Goal: Find contact information: Obtain details needed to contact an individual or organization

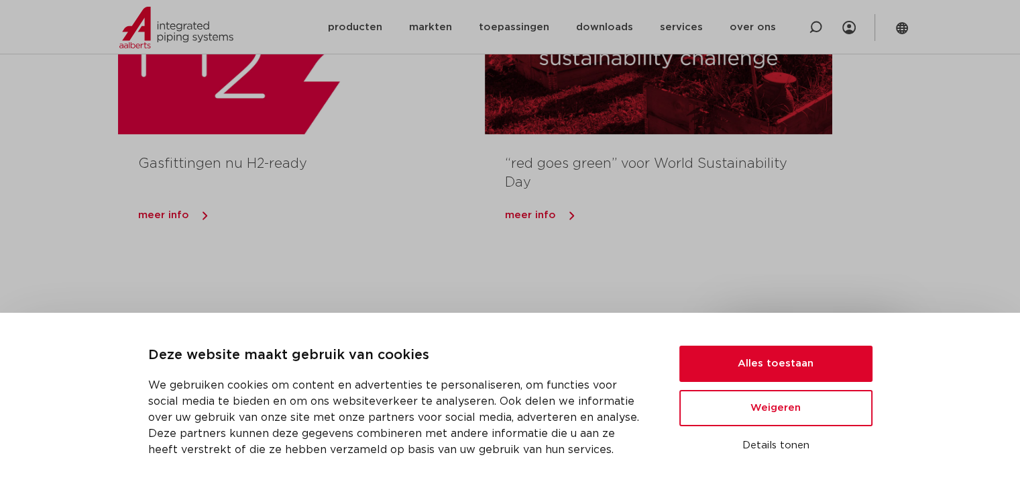
scroll to position [1643, 0]
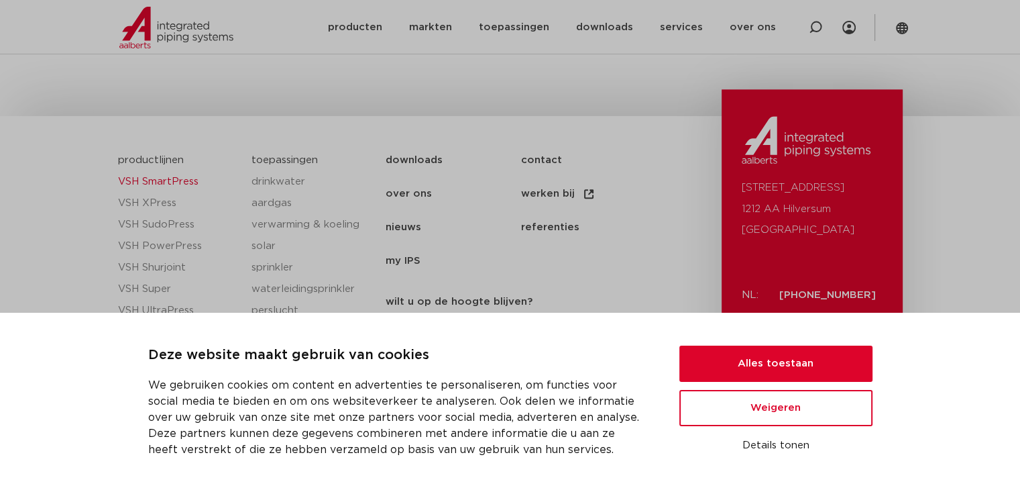
click at [172, 182] on link "VSH SmartPress" at bounding box center [178, 181] width 121 height 21
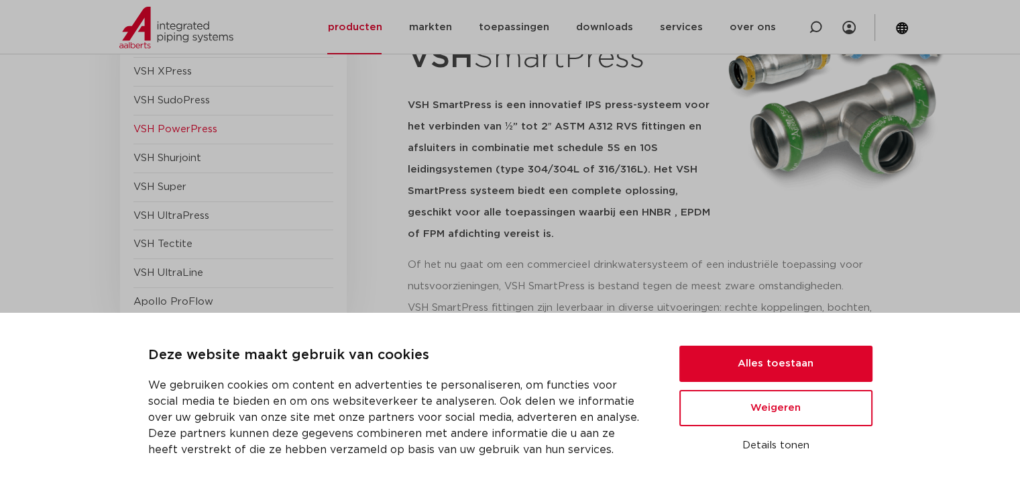
click at [195, 132] on span "VSH PowerPress" at bounding box center [175, 129] width 84 height 10
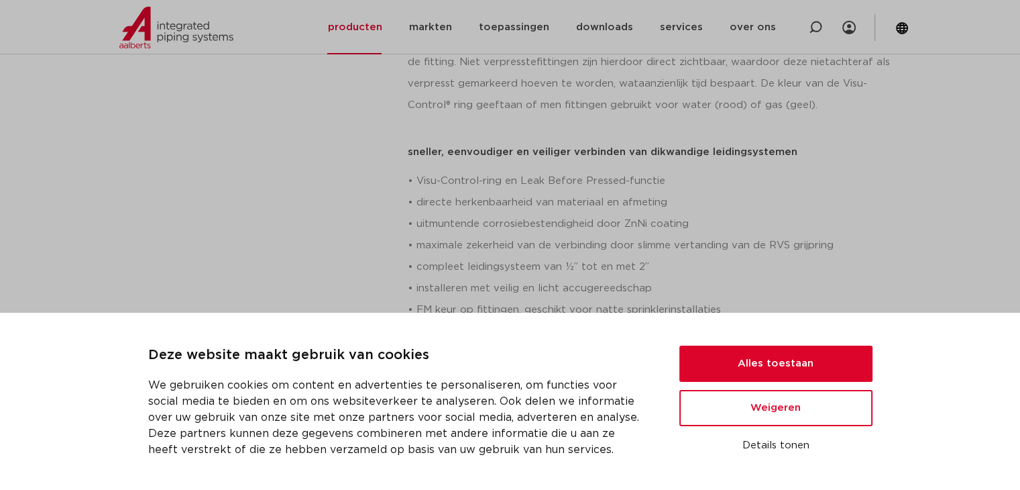
scroll to position [447, 0]
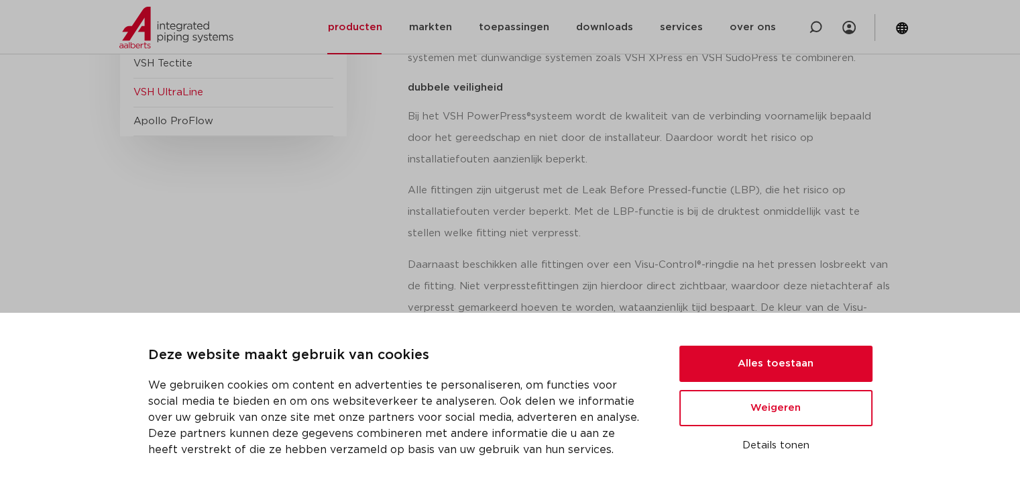
click at [185, 97] on span "VSH UltraLine" at bounding box center [168, 92] width 70 height 10
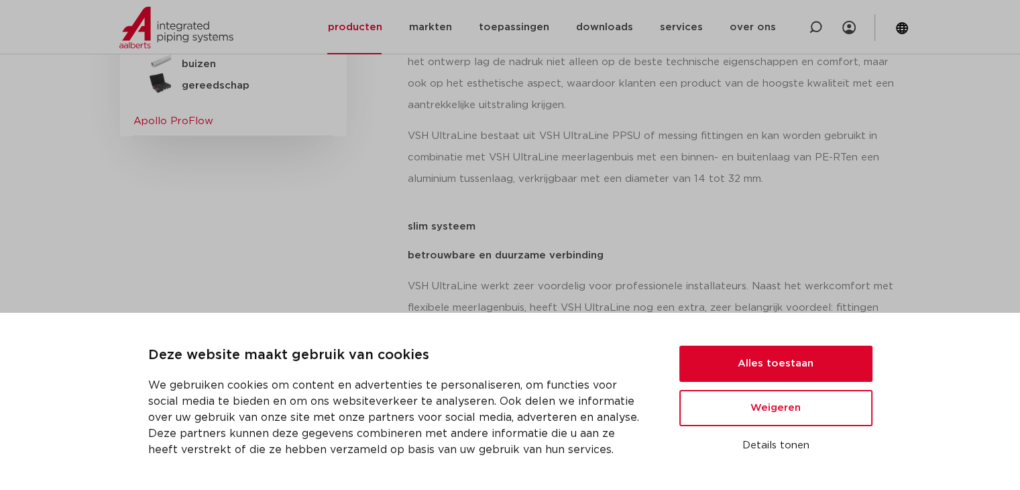
scroll to position [223, 0]
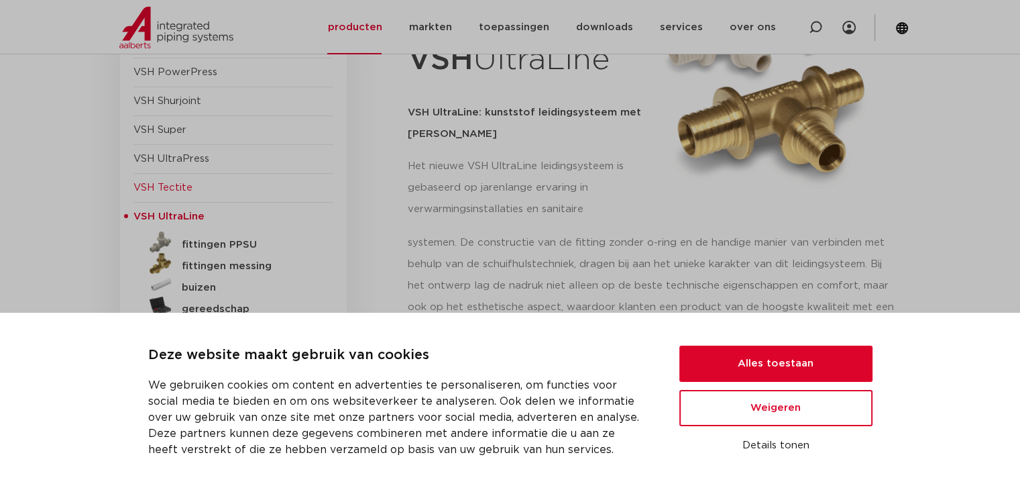
click at [185, 185] on span "VSH Tectite" at bounding box center [162, 187] width 59 height 10
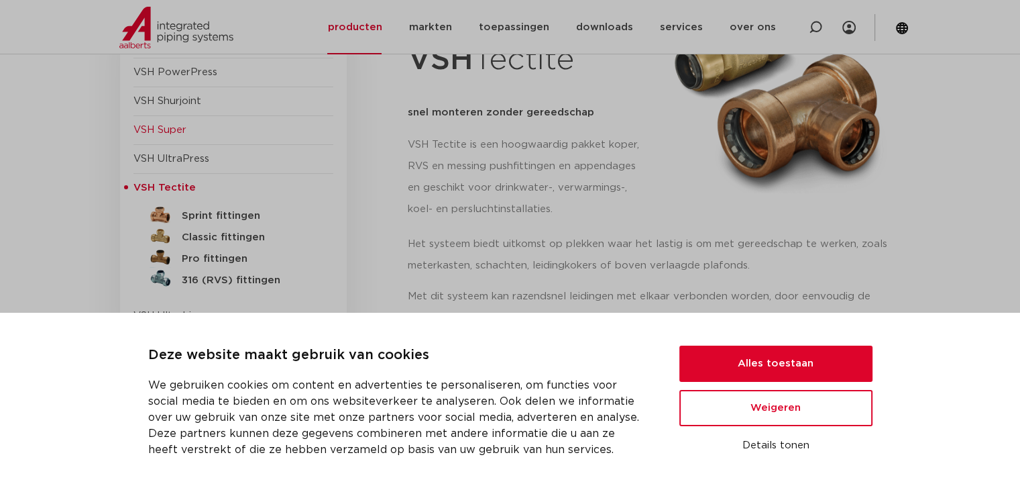
click at [172, 131] on span "VSH Super" at bounding box center [159, 130] width 53 height 10
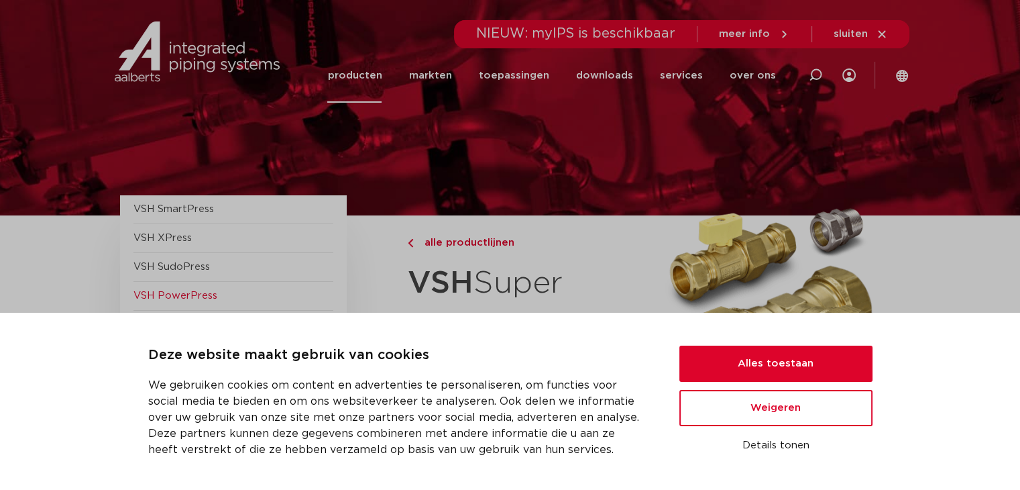
click at [176, 286] on span "VSH PowerPress" at bounding box center [233, 296] width 200 height 29
click at [178, 293] on span "VSH PowerPress" at bounding box center [175, 295] width 84 height 10
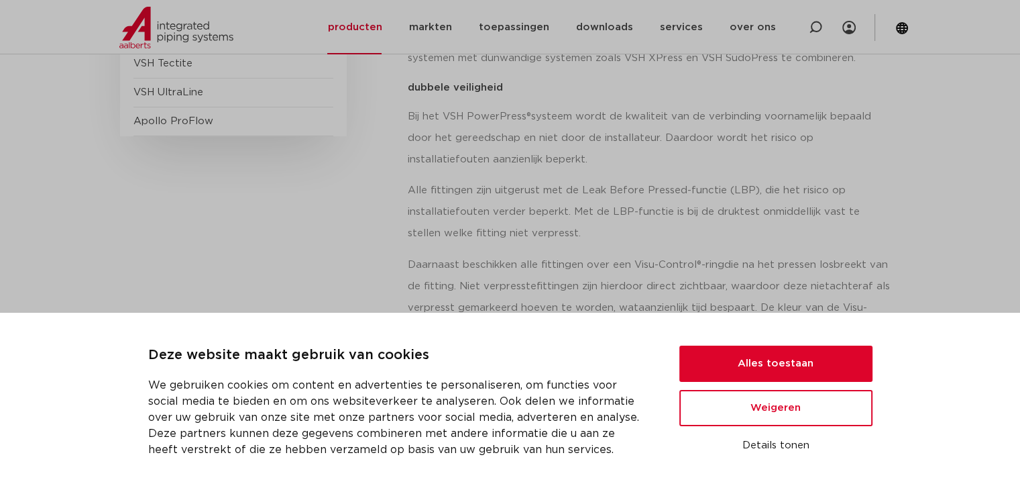
scroll to position [223, 0]
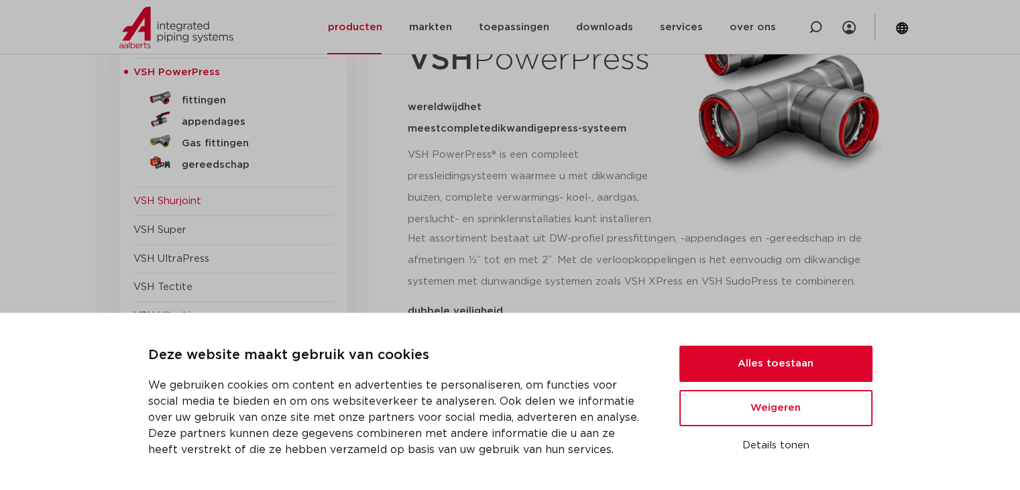
click at [199, 201] on span "VSH Shurjoint" at bounding box center [167, 201] width 68 height 10
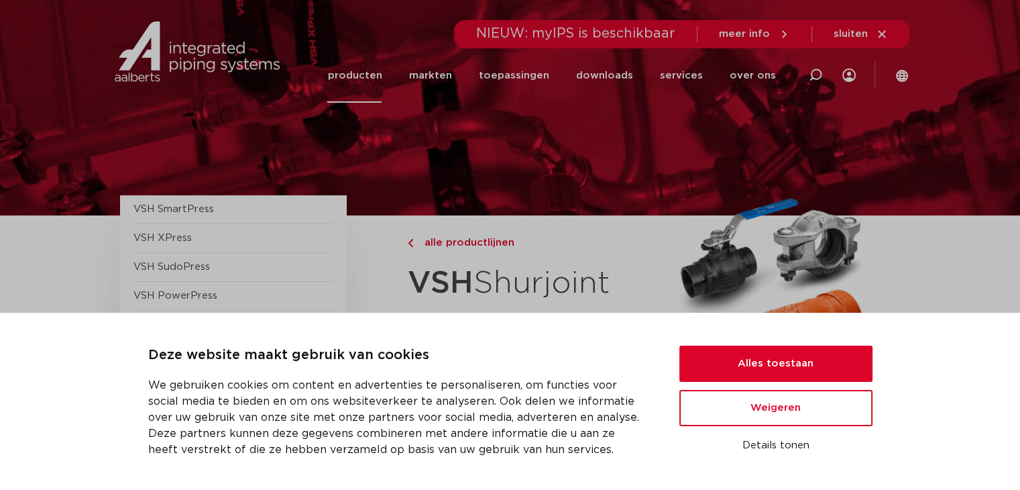
scroll to position [223, 0]
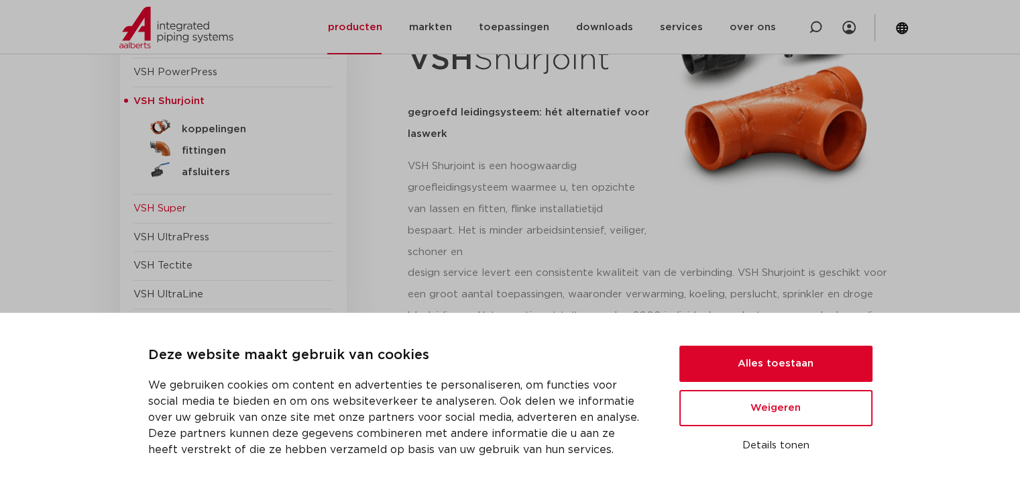
click at [173, 203] on span "VSH Super" at bounding box center [159, 208] width 53 height 10
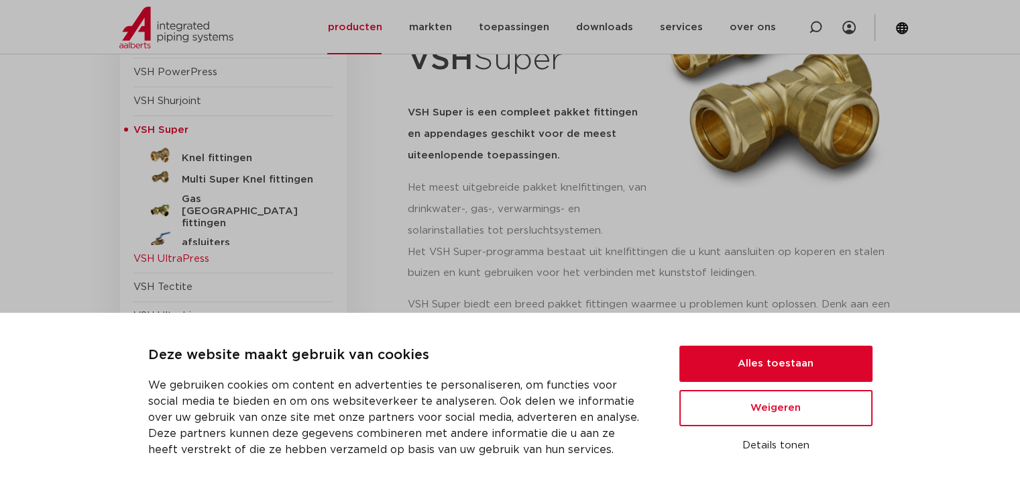
click at [198, 254] on span "VSH UltraPress" at bounding box center [171, 259] width 76 height 10
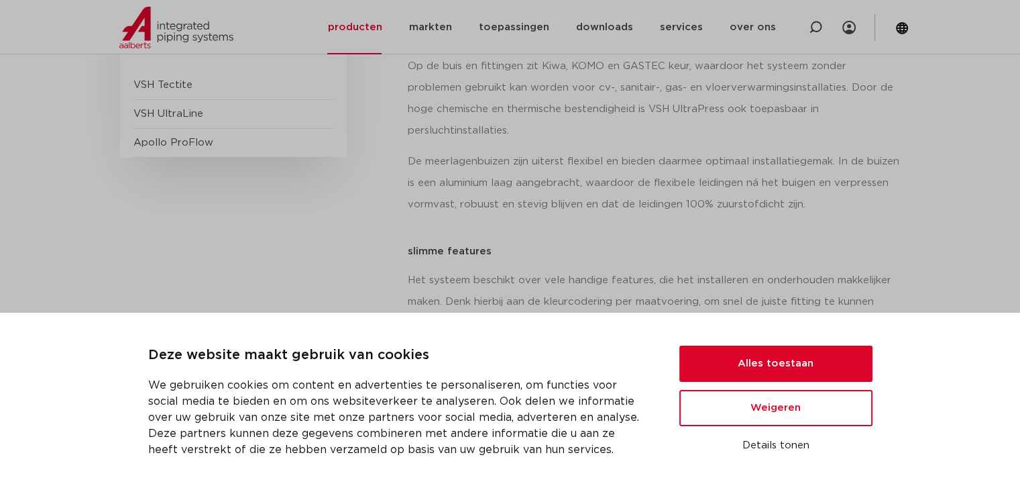
scroll to position [223, 0]
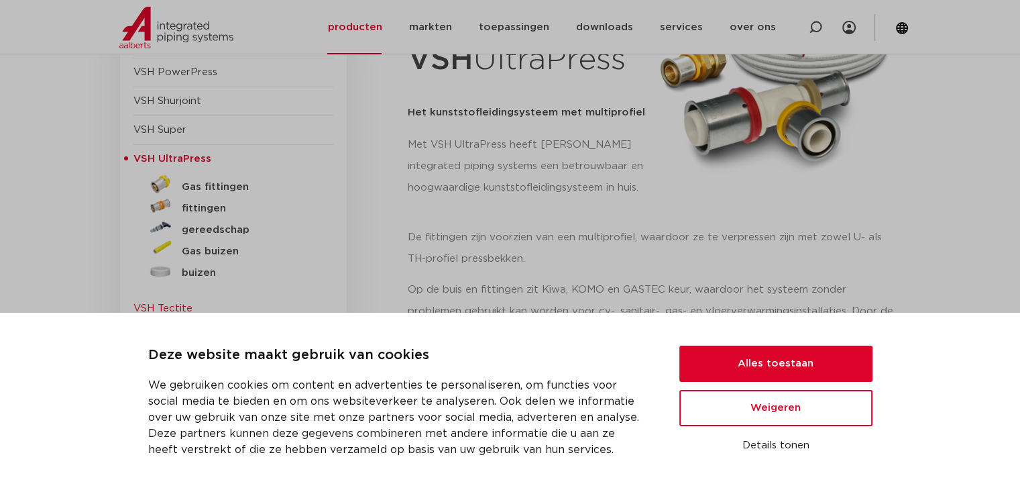
click at [174, 308] on span "VSH Tectite" at bounding box center [162, 308] width 59 height 10
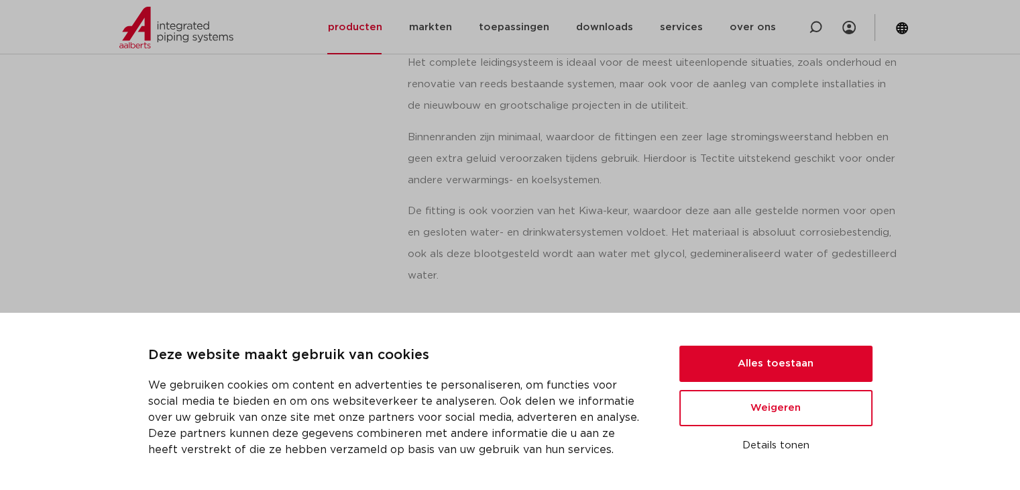
scroll to position [447, 0]
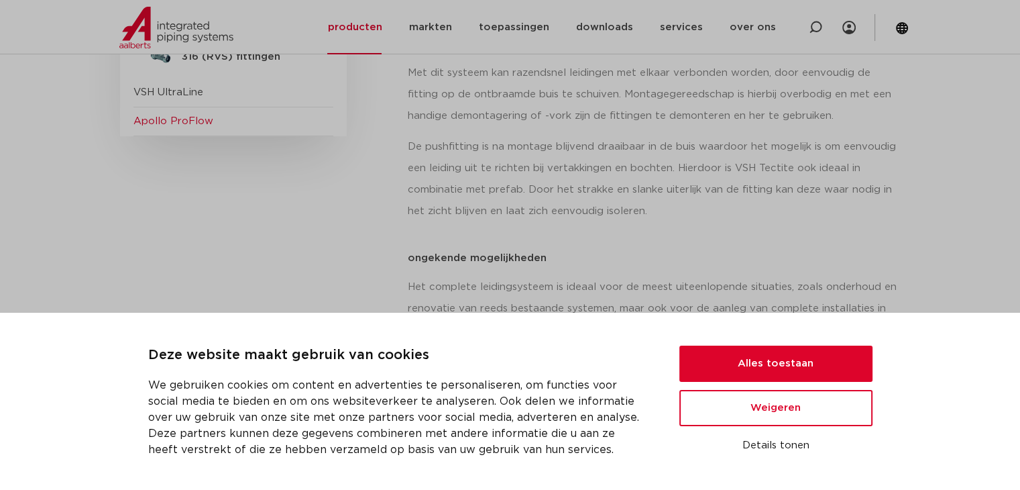
click at [201, 121] on span "Apollo ProFlow" at bounding box center [173, 121] width 80 height 10
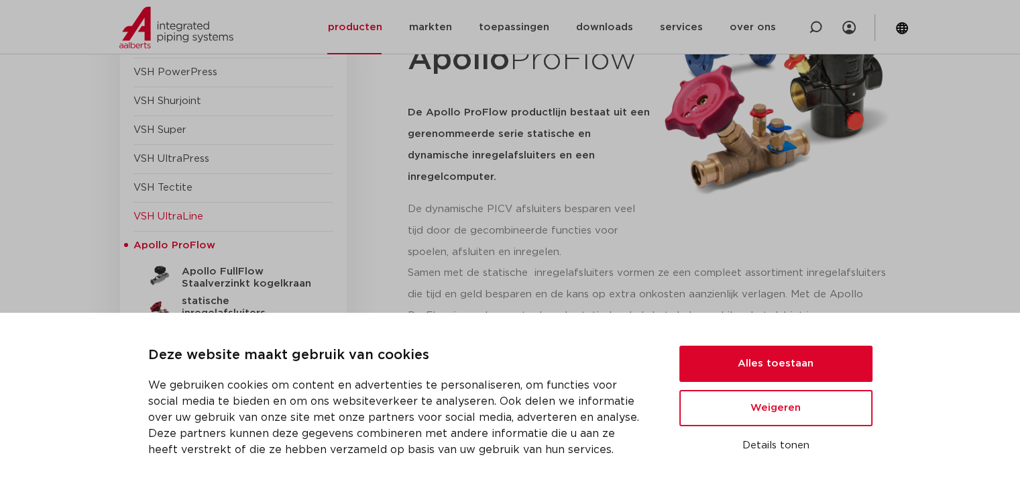
click at [192, 211] on span "VSH UltraLine" at bounding box center [168, 216] width 70 height 10
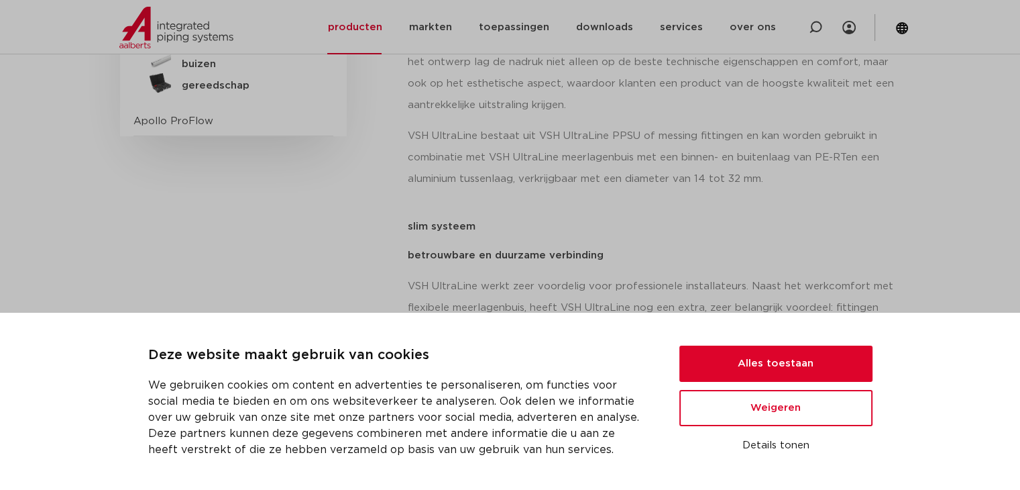
scroll to position [223, 0]
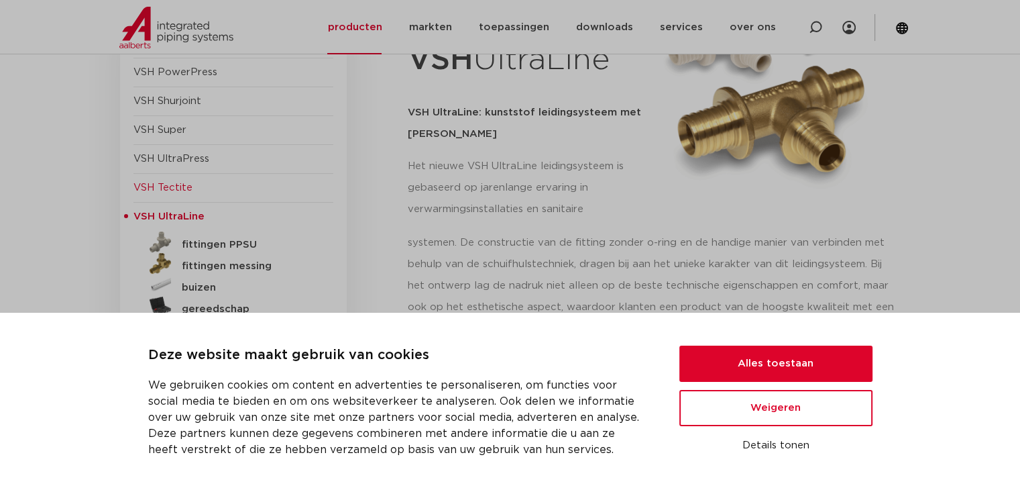
click at [186, 186] on span "VSH Tectite" at bounding box center [162, 187] width 59 height 10
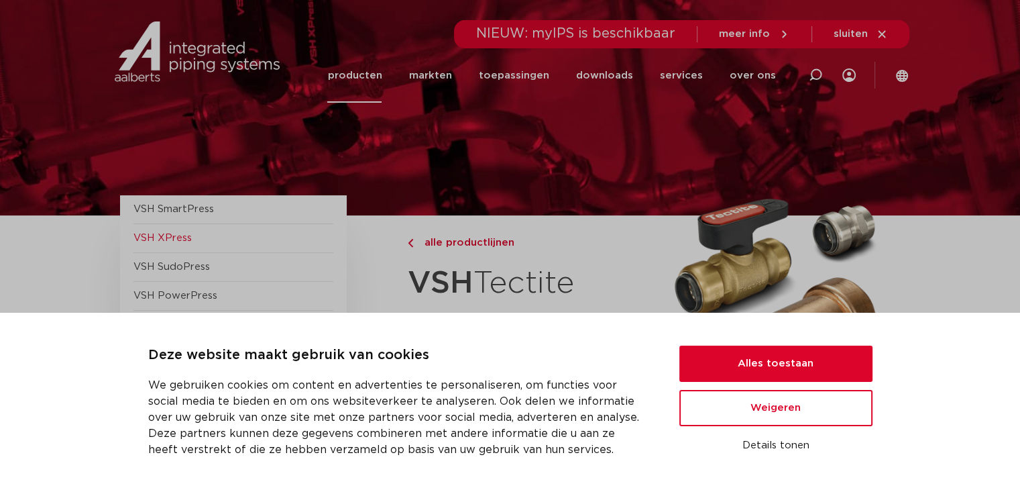
scroll to position [223, 0]
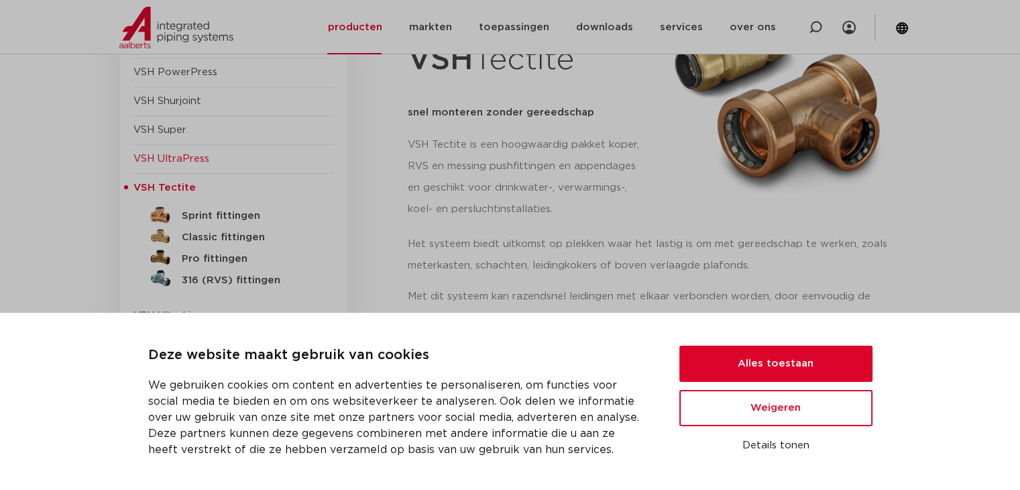
click at [184, 164] on span "VSH UltraPress" at bounding box center [233, 159] width 200 height 29
click at [199, 157] on span "VSH UltraPress" at bounding box center [171, 159] width 76 height 10
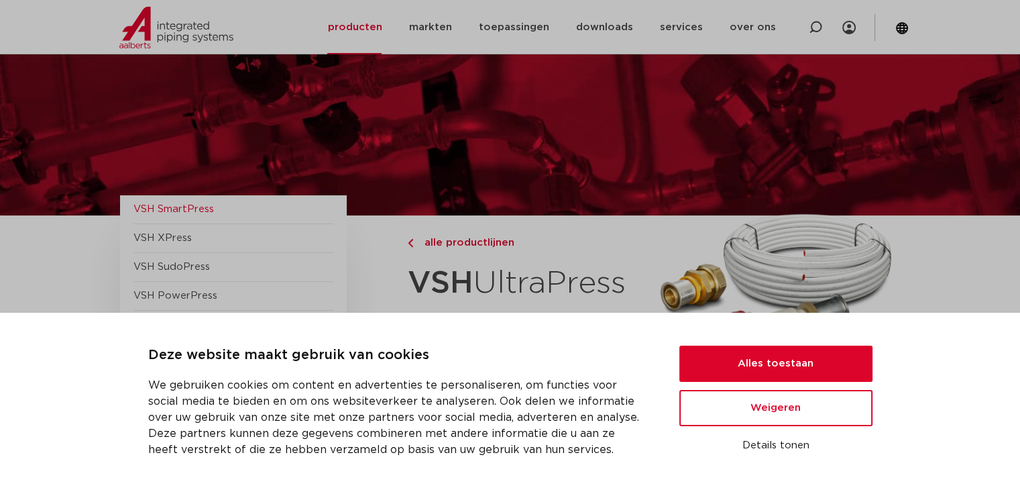
scroll to position [223, 0]
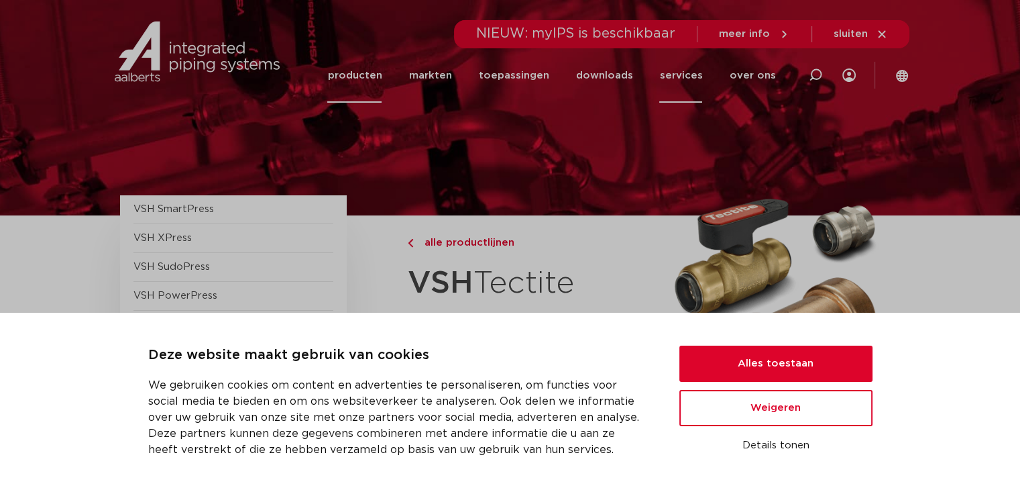
click at [682, 73] on link "services" at bounding box center [680, 75] width 43 height 54
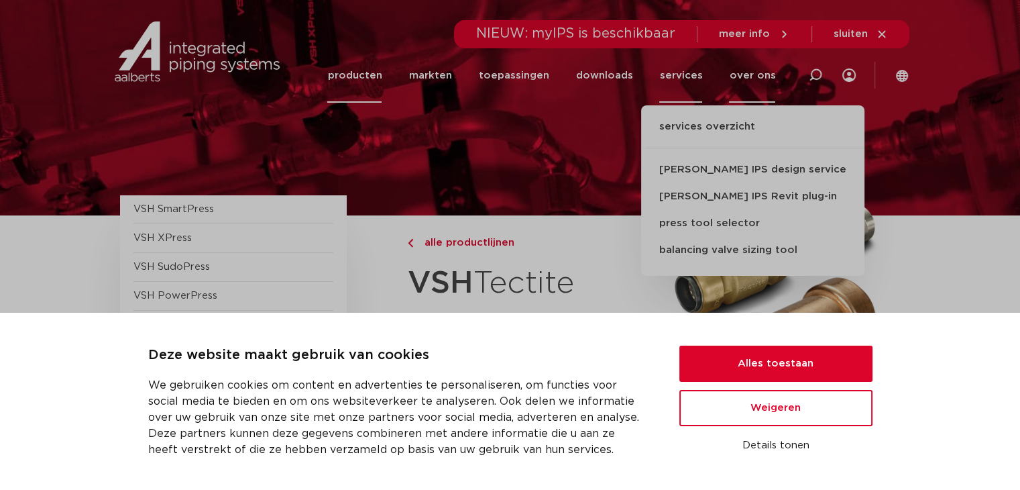
click at [754, 68] on link "over ons" at bounding box center [752, 75] width 46 height 54
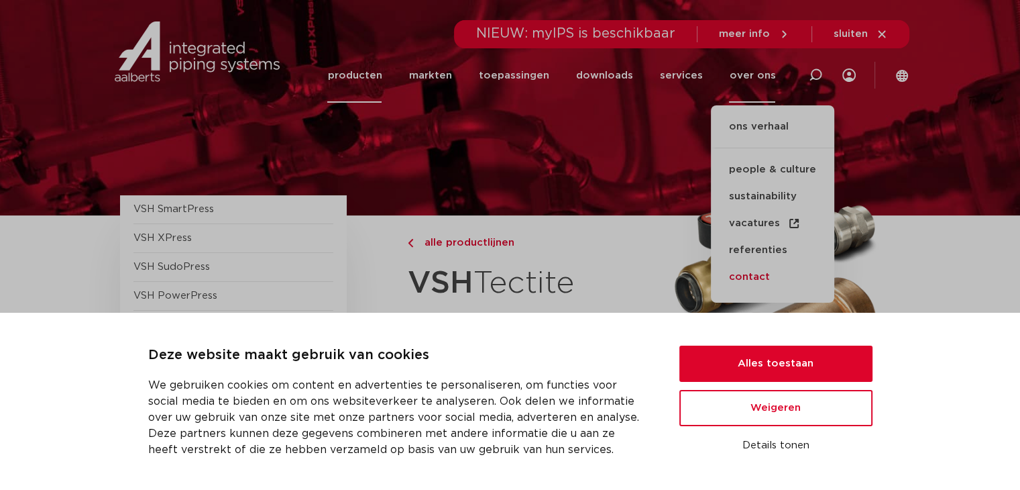
click at [747, 274] on link "contact" at bounding box center [772, 277] width 123 height 27
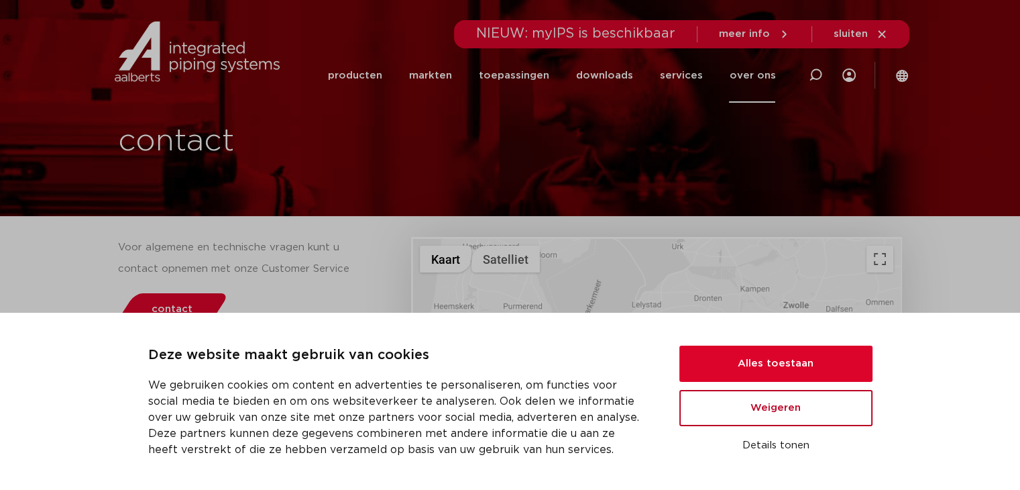
click at [695, 409] on button "Weigeren" at bounding box center [776, 408] width 193 height 36
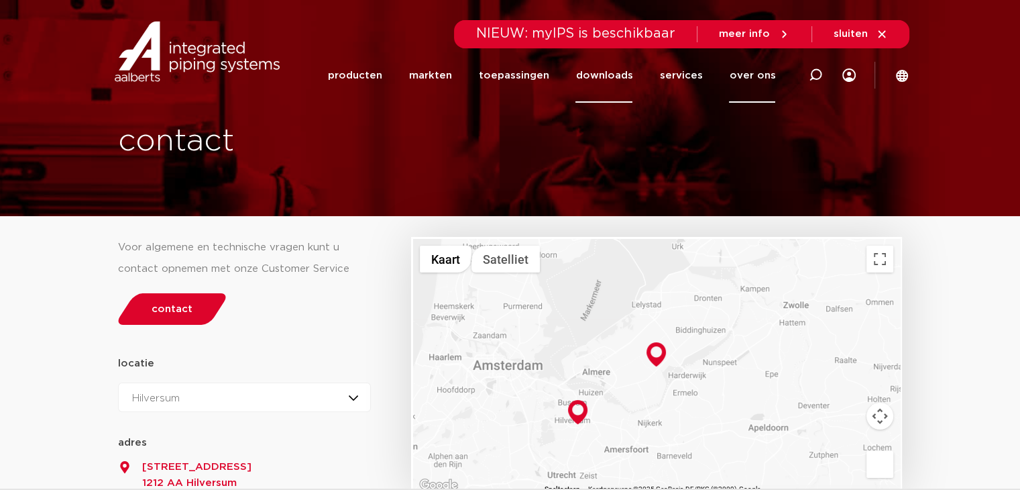
click at [613, 79] on link "downloads" at bounding box center [604, 75] width 57 height 54
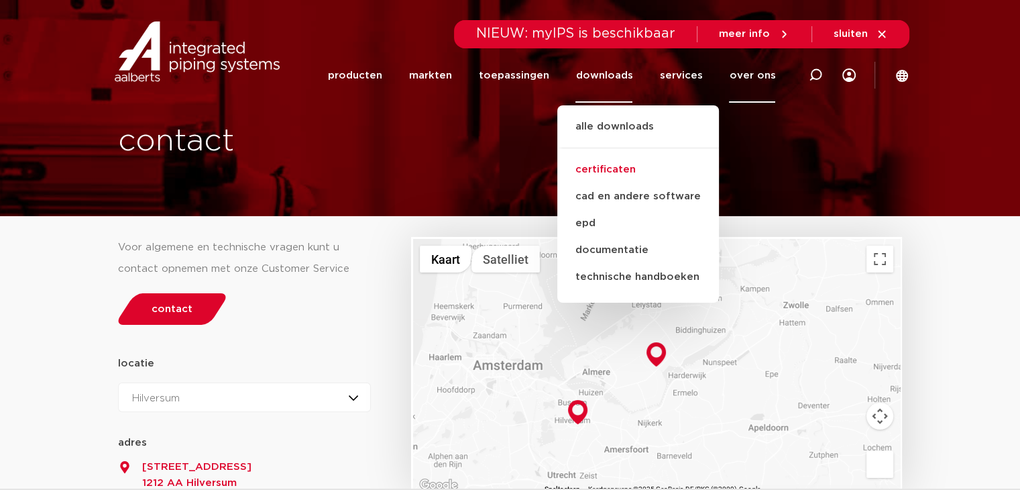
click at [620, 166] on link "certificaten" at bounding box center [638, 169] width 162 height 27
